Goal: Find specific page/section: Find specific page/section

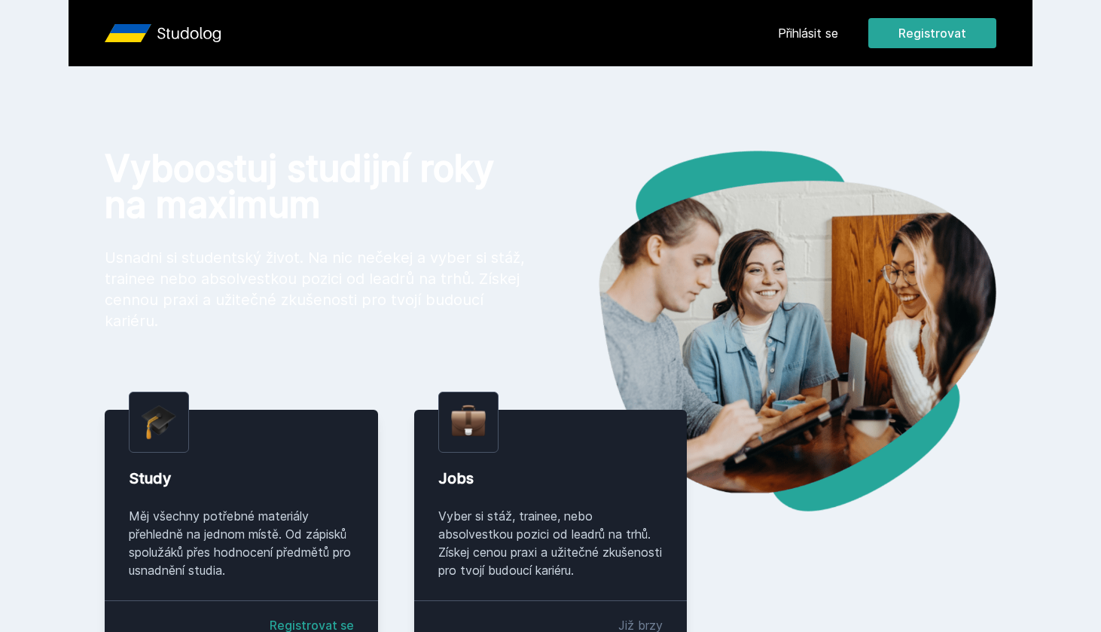
click at [820, 29] on link "Přihlásit se" at bounding box center [808, 33] width 60 height 18
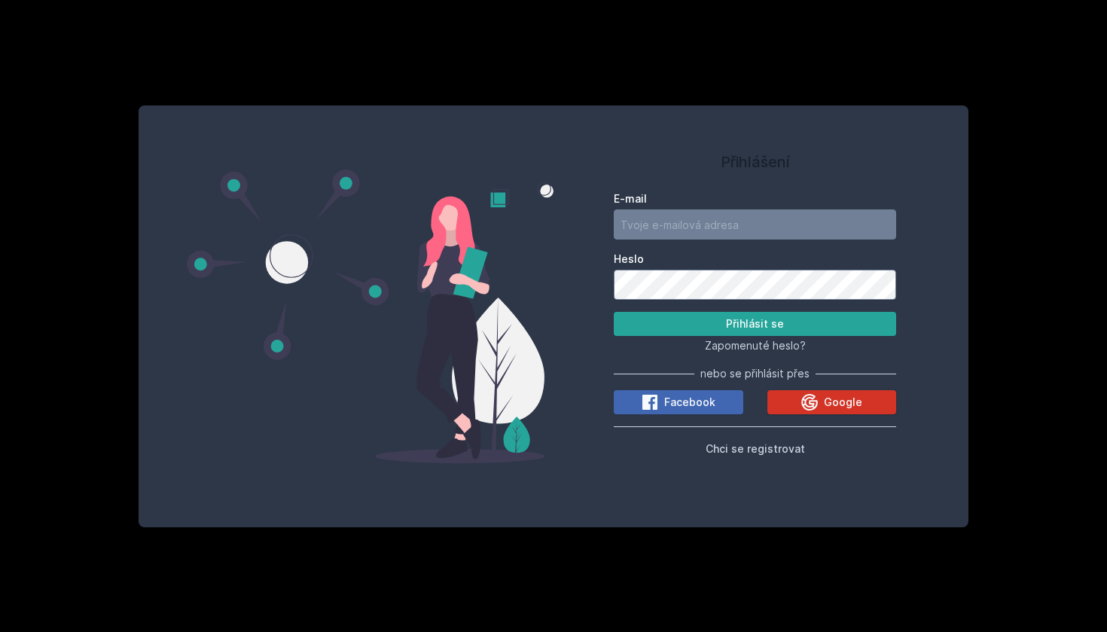
click at [798, 399] on button "Google" at bounding box center [833, 402] width 130 height 24
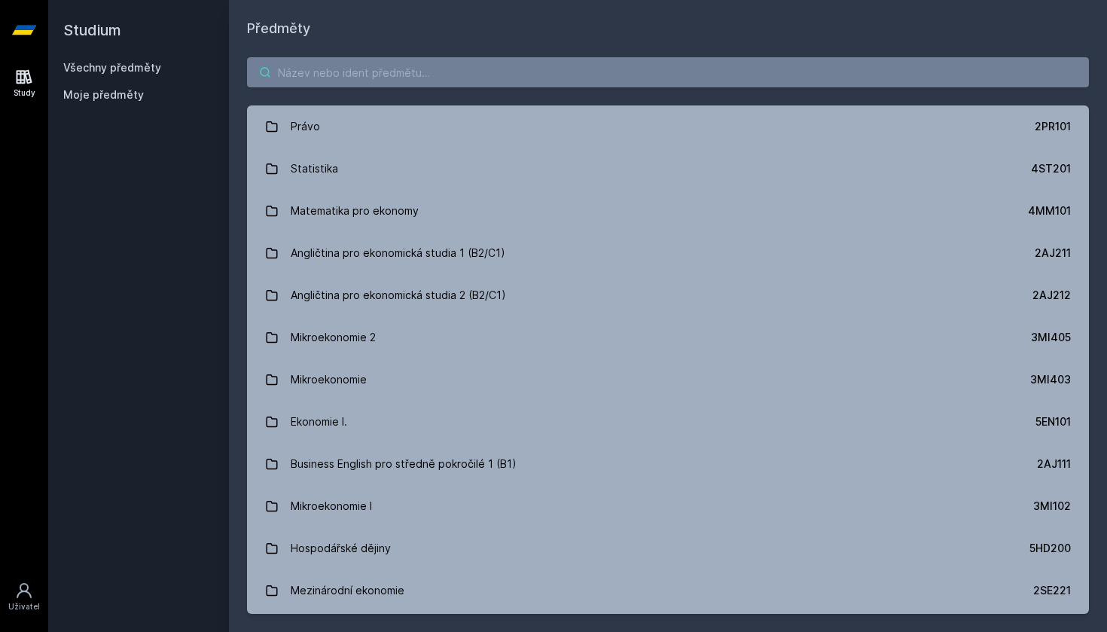
click at [466, 76] on input "search" at bounding box center [668, 72] width 842 height 30
paste input "1BP434"
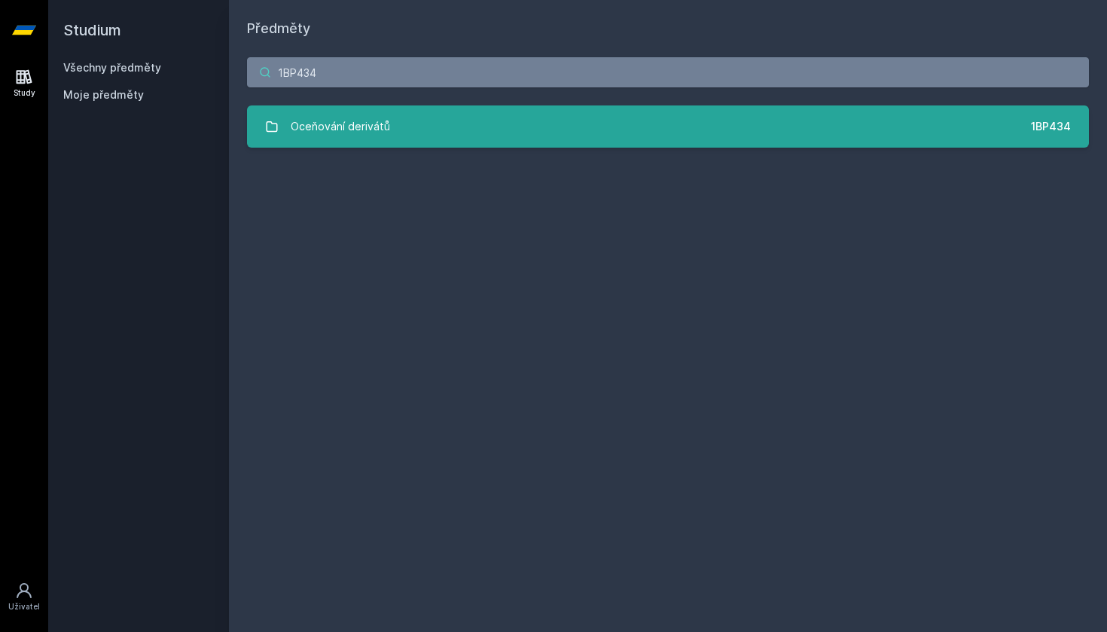
type input "1BP434"
click at [432, 133] on link "Oceňování derivátů 1BP434" at bounding box center [668, 126] width 842 height 42
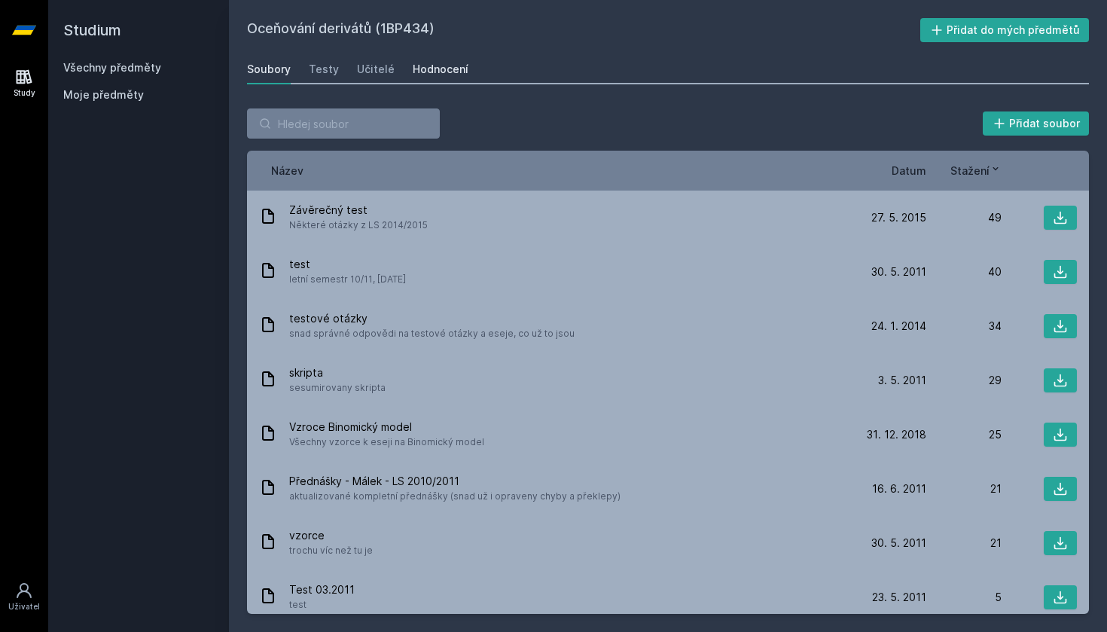
click at [448, 72] on div "Hodnocení" at bounding box center [441, 69] width 56 height 15
